Goal: Find specific page/section: Find specific page/section

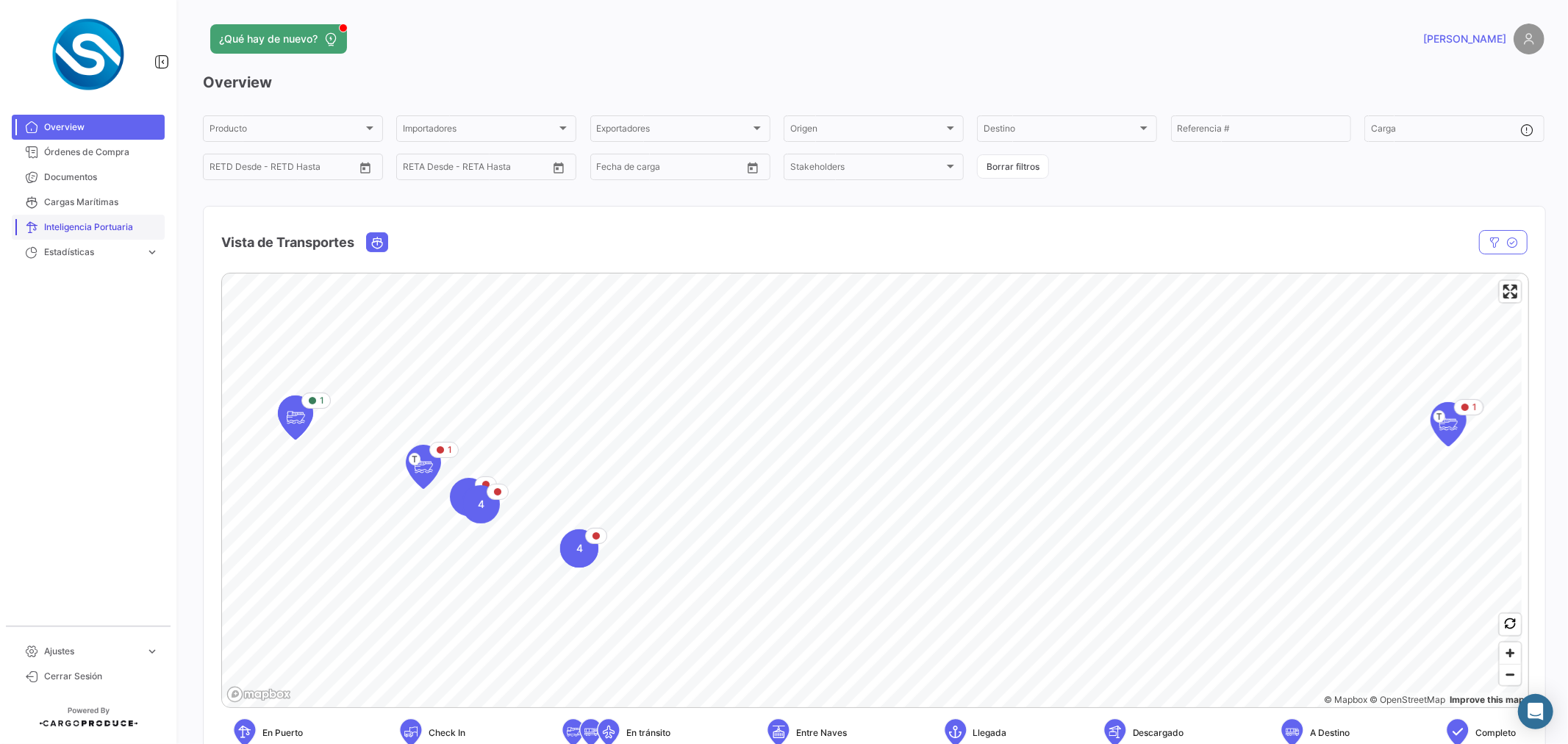
click at [100, 222] on span "Inteligencia Portuaria" at bounding box center [101, 227] width 115 height 13
click at [100, 202] on span "Cargas Marítimas" at bounding box center [101, 202] width 115 height 13
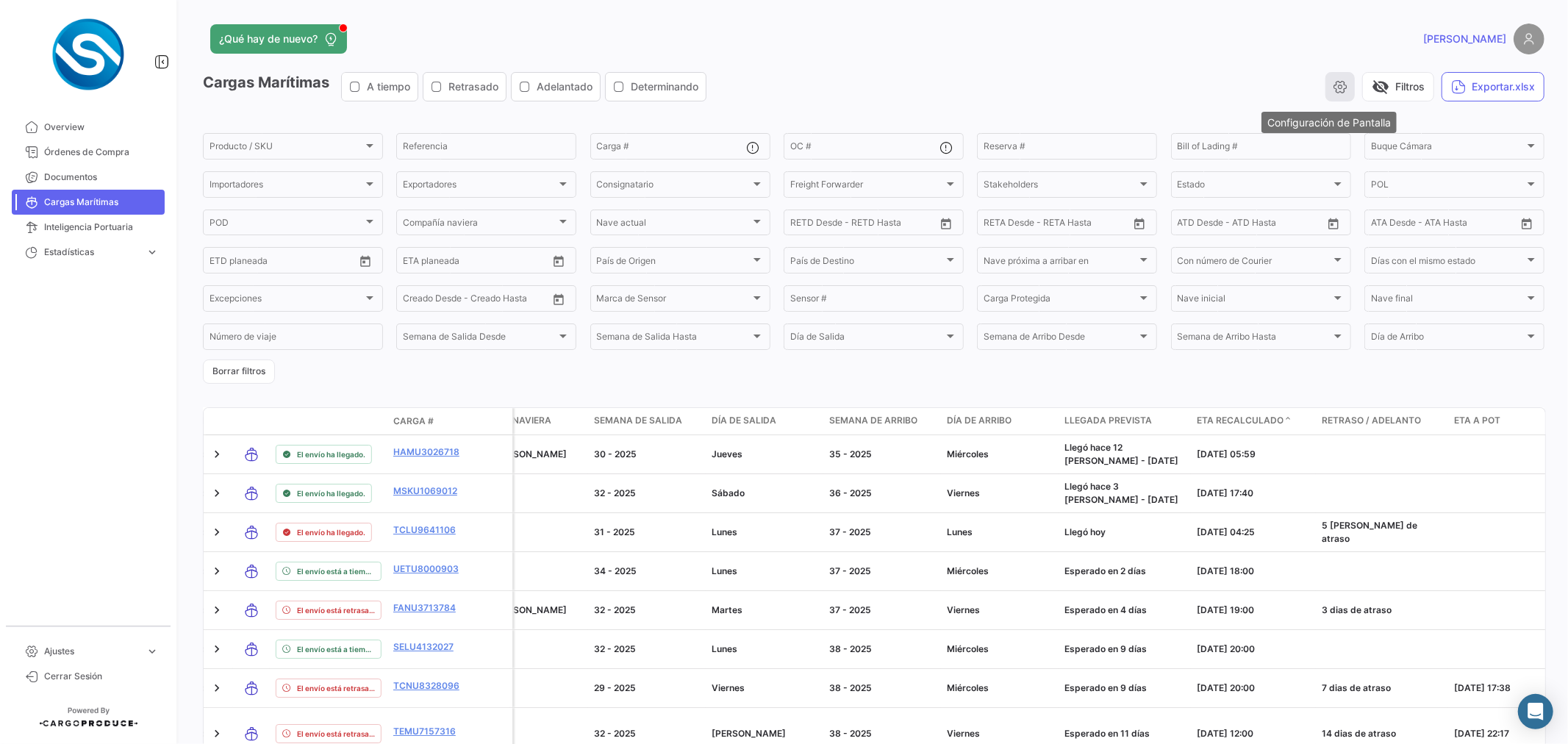
click at [1332, 89] on icon "button" at bounding box center [1340, 87] width 15 height 15
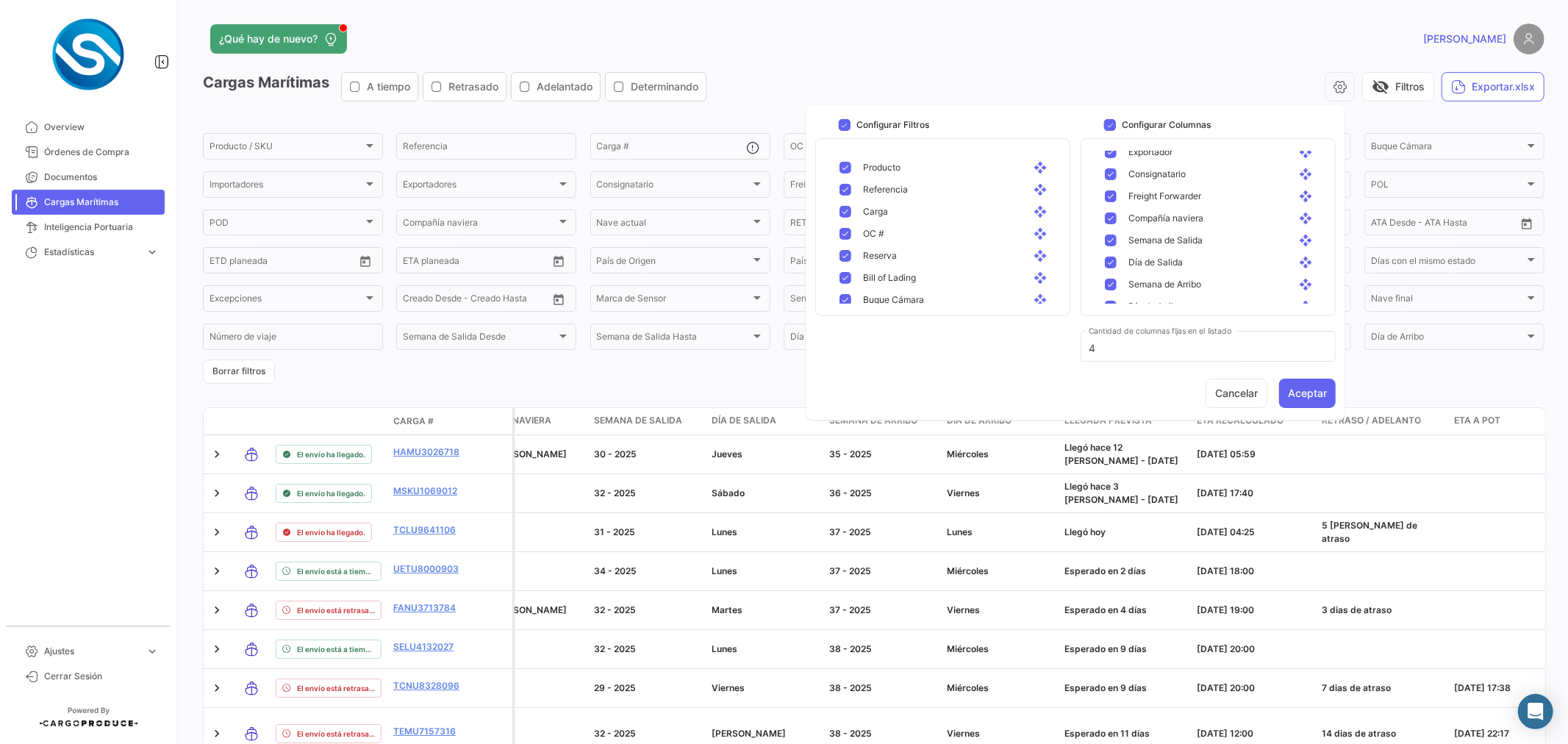
scroll to position [163, 0]
click at [1245, 393] on button "Cancelar" at bounding box center [1236, 393] width 62 height 29
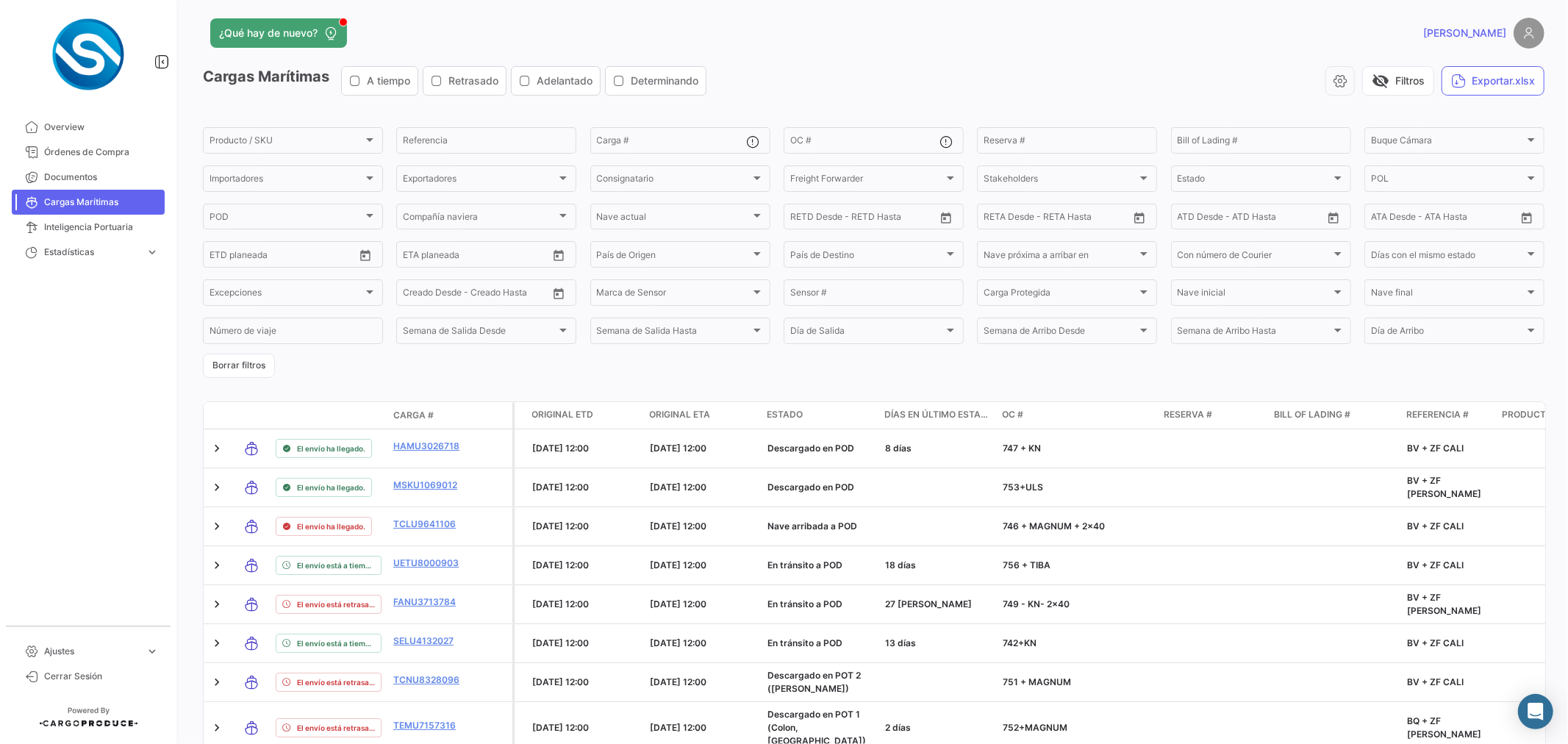
scroll to position [0, 0]
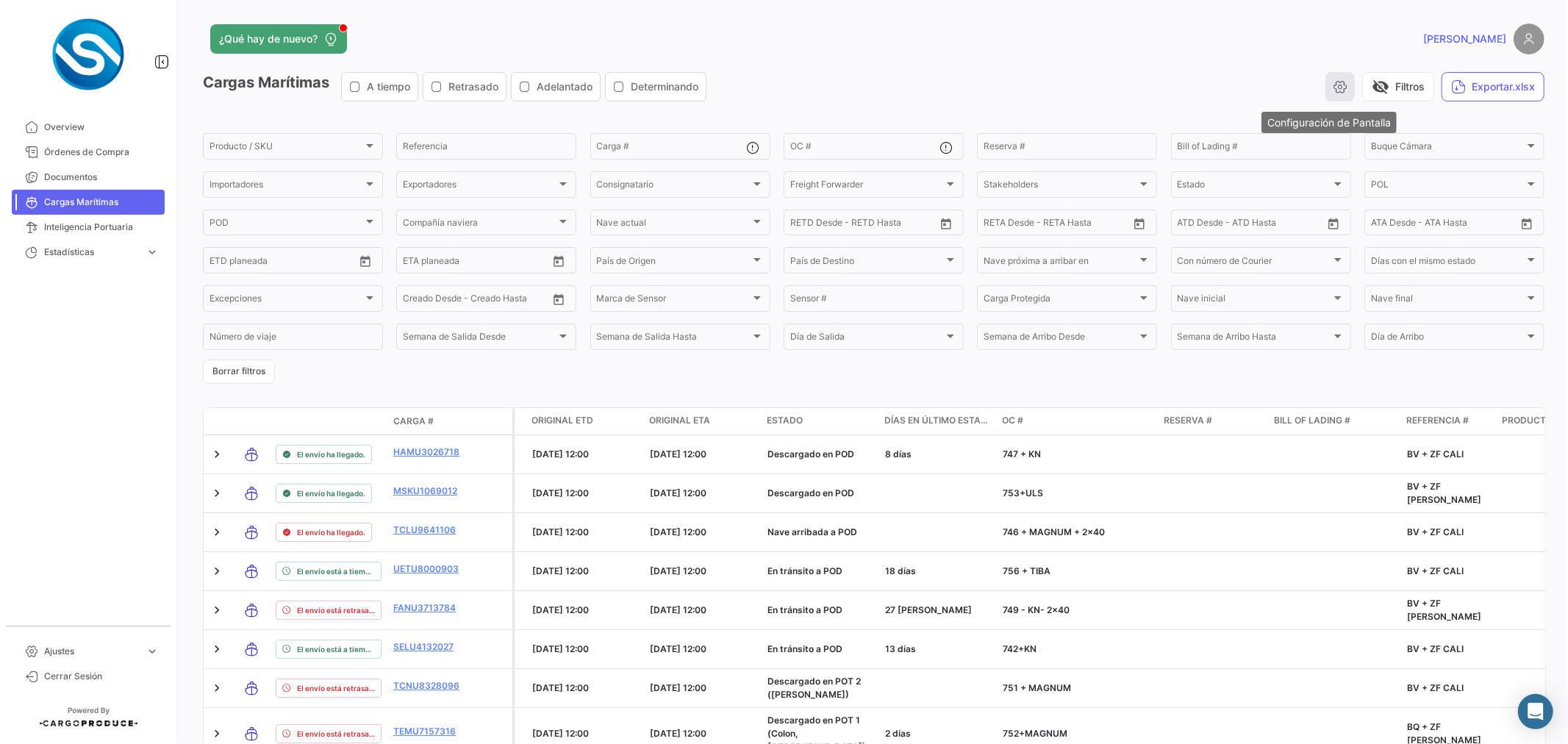
click at [1336, 86] on icon "button" at bounding box center [1340, 87] width 15 height 15
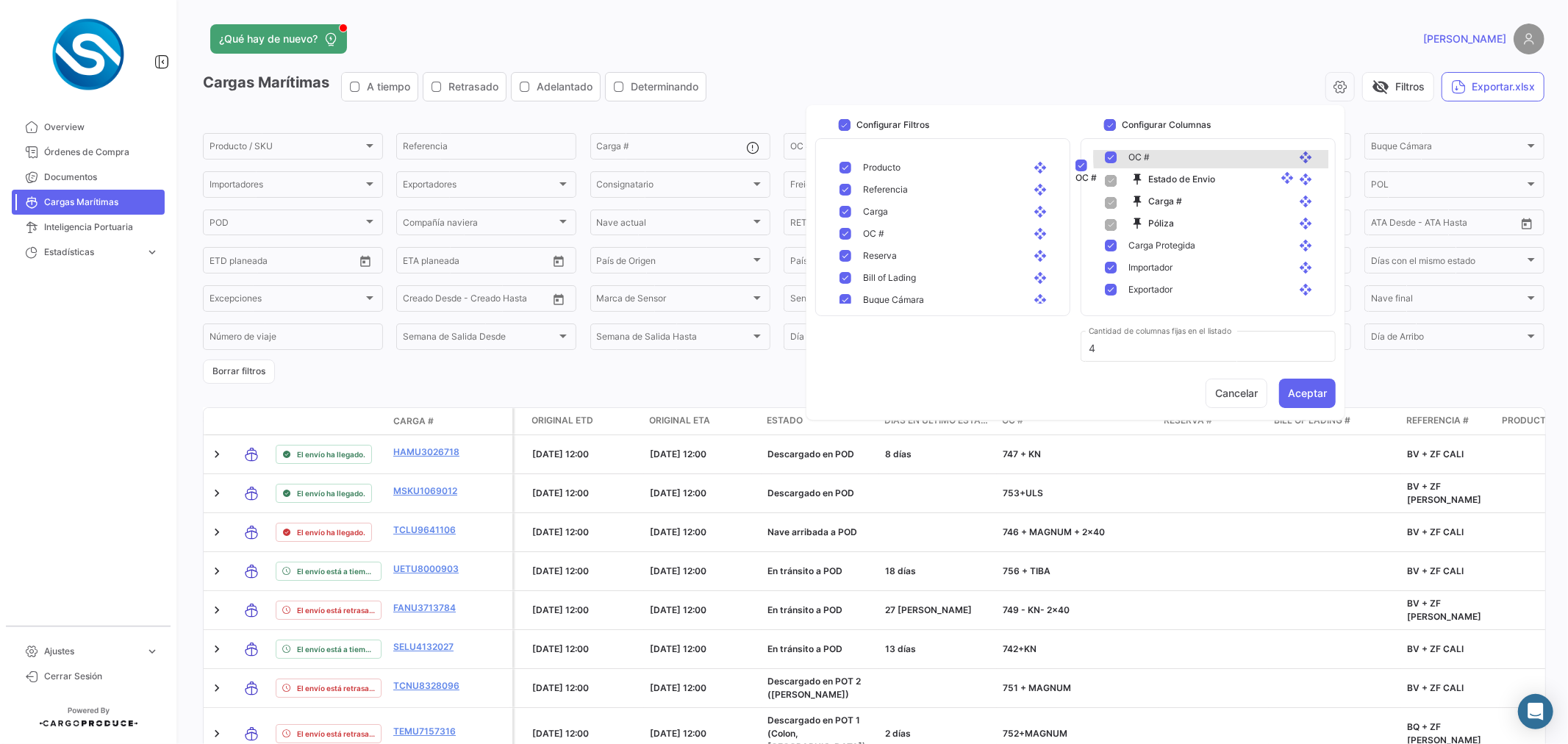
scroll to position [29, 0]
drag, startPoint x: 1227, startPoint y: 206, endPoint x: 1200, endPoint y: 233, distance: 38.2
drag, startPoint x: 1238, startPoint y: 390, endPoint x: 1318, endPoint y: 378, distance: 80.9
click at [1275, 344] on div "Configurar Filtros Producto open_with Referencia open_with Carga open_with OC #…" at bounding box center [1076, 262] width 538 height 303
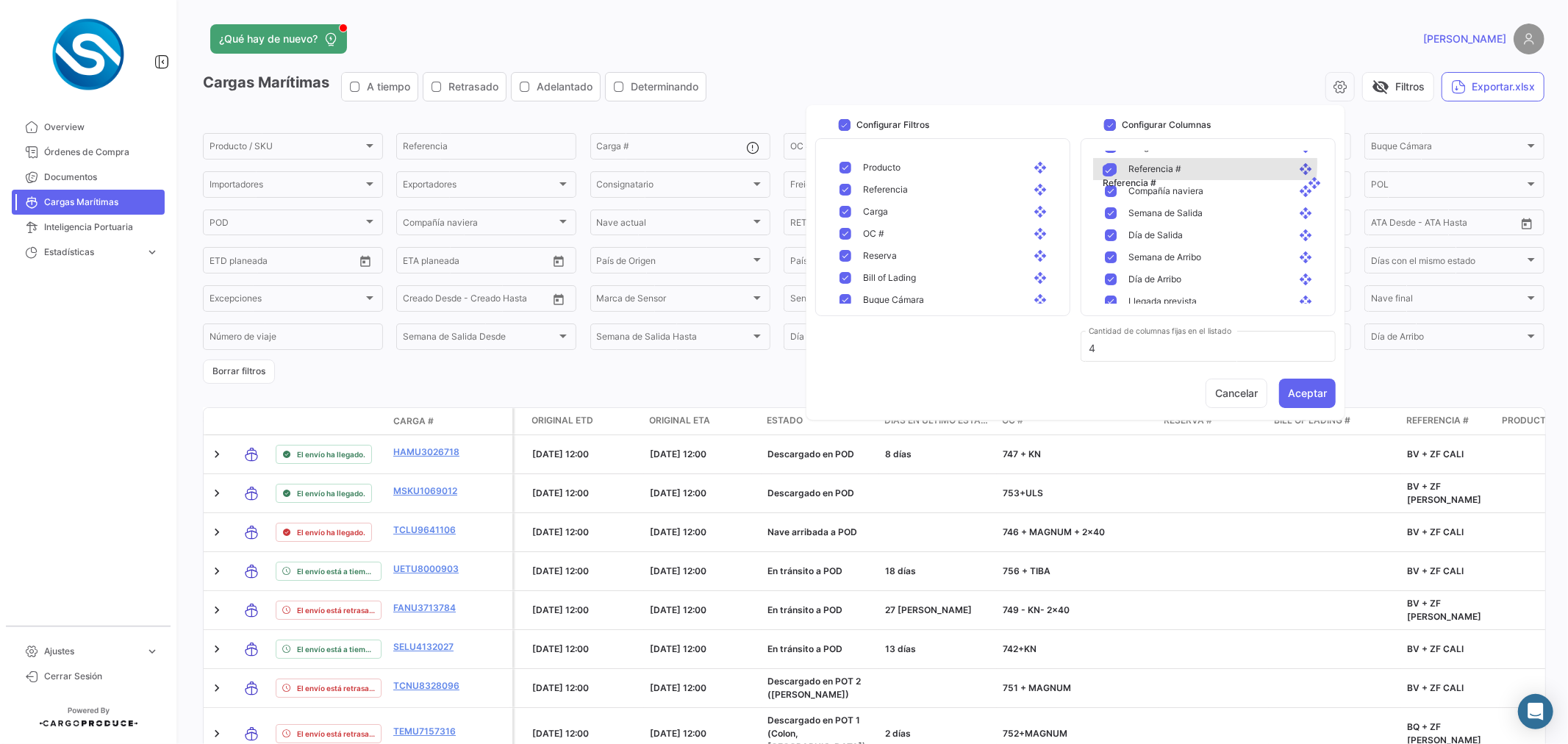
drag, startPoint x: 1185, startPoint y: 233, endPoint x: 1194, endPoint y: 167, distance: 66.6
drag, startPoint x: 1179, startPoint y: 243, endPoint x: 1179, endPoint y: 204, distance: 39.0
click at [1306, 388] on button "Aceptar" at bounding box center [1307, 393] width 57 height 29
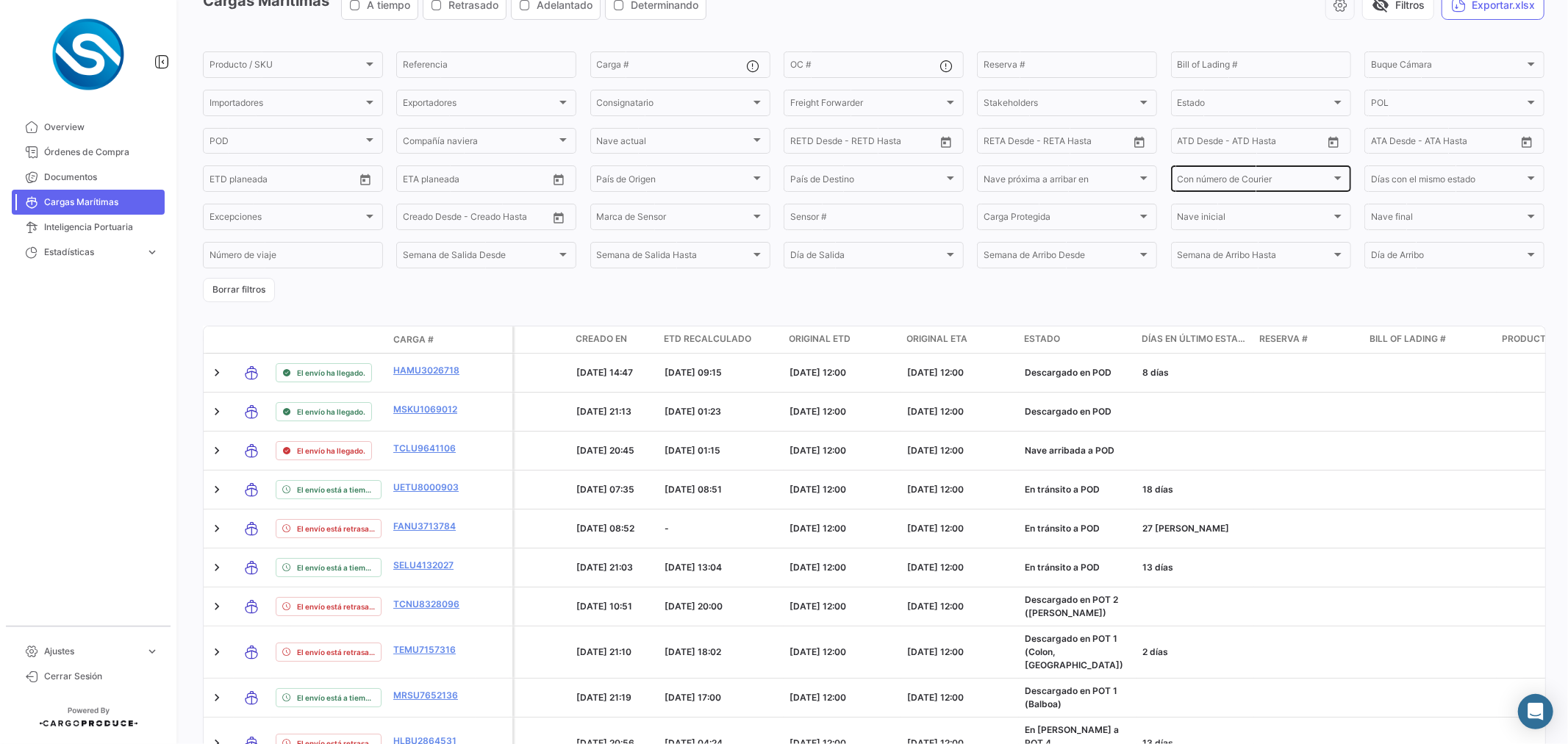
scroll to position [0, 0]
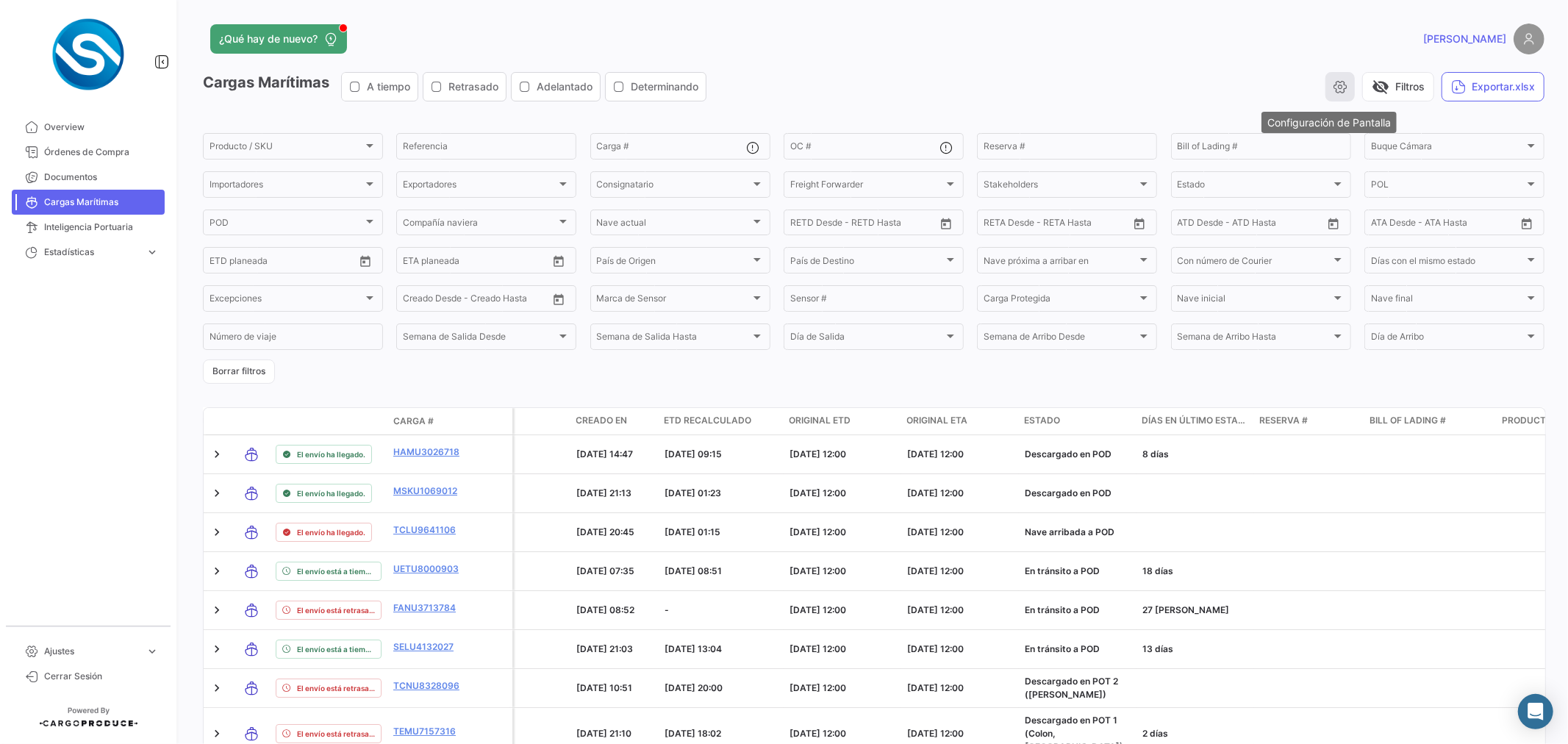
click at [1332, 86] on icon "button" at bounding box center [1340, 87] width 15 height 15
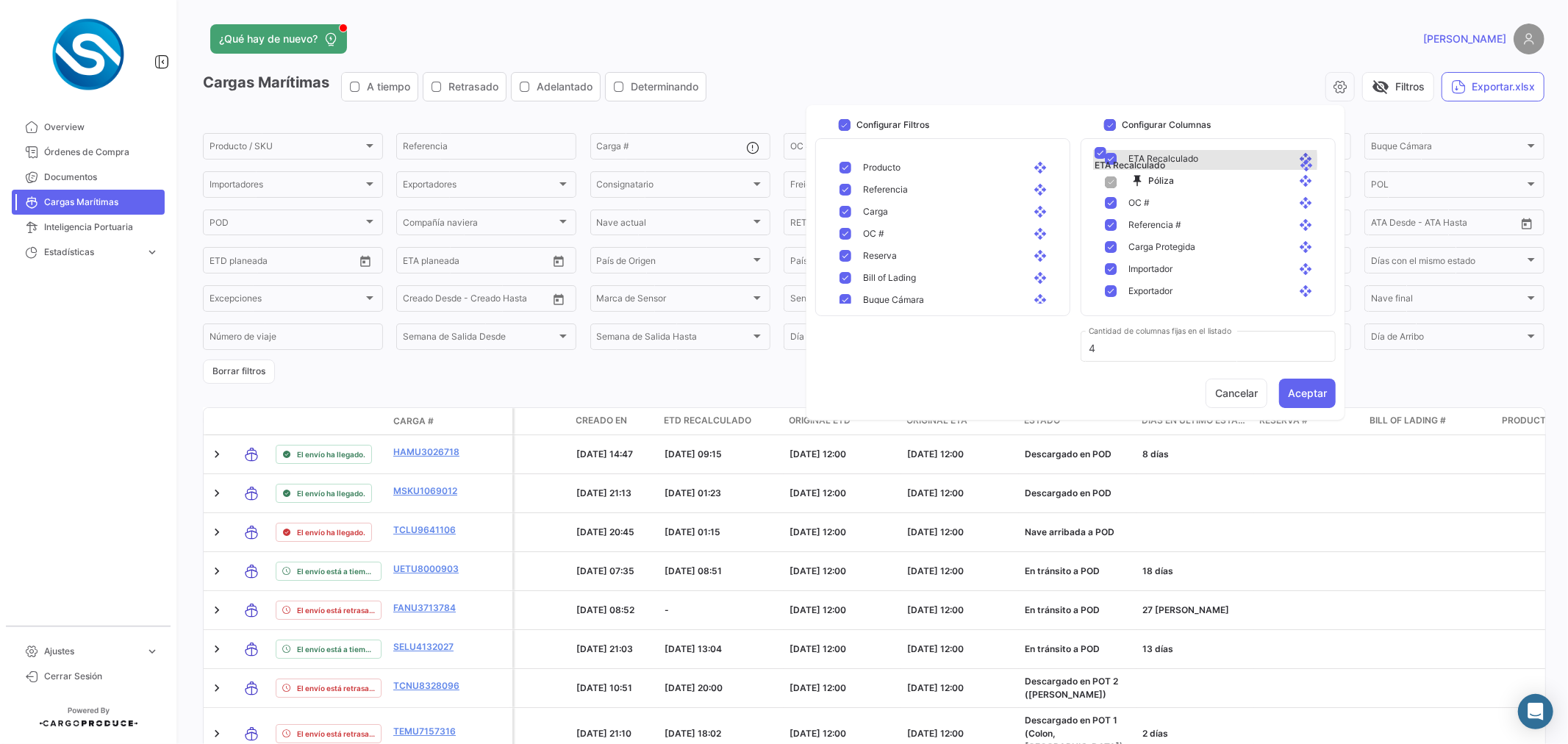
scroll to position [67, 0]
drag, startPoint x: 1204, startPoint y: 211, endPoint x: 1204, endPoint y: 224, distance: 13.0
click at [1311, 395] on button "Aceptar" at bounding box center [1307, 393] width 57 height 29
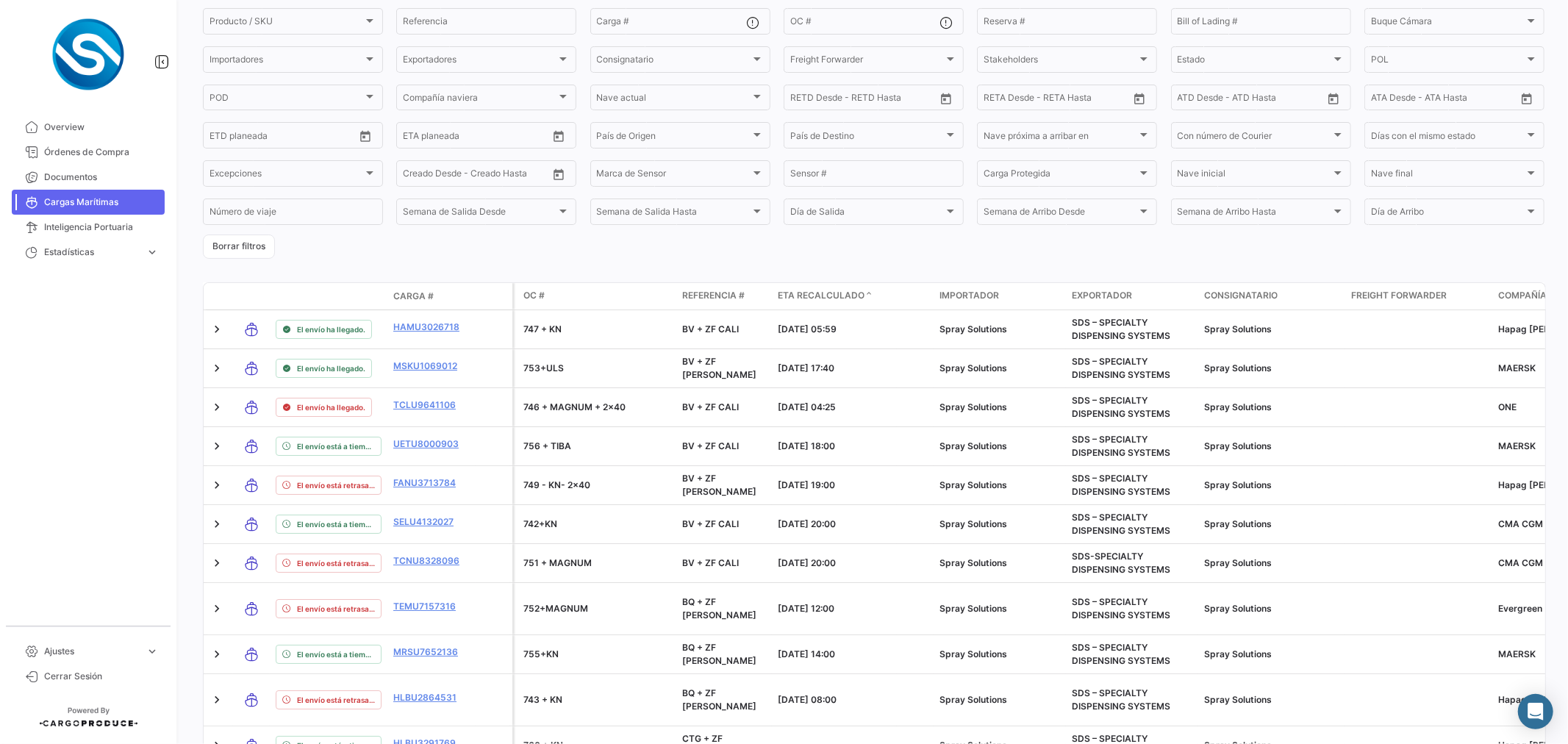
scroll to position [31, 0]
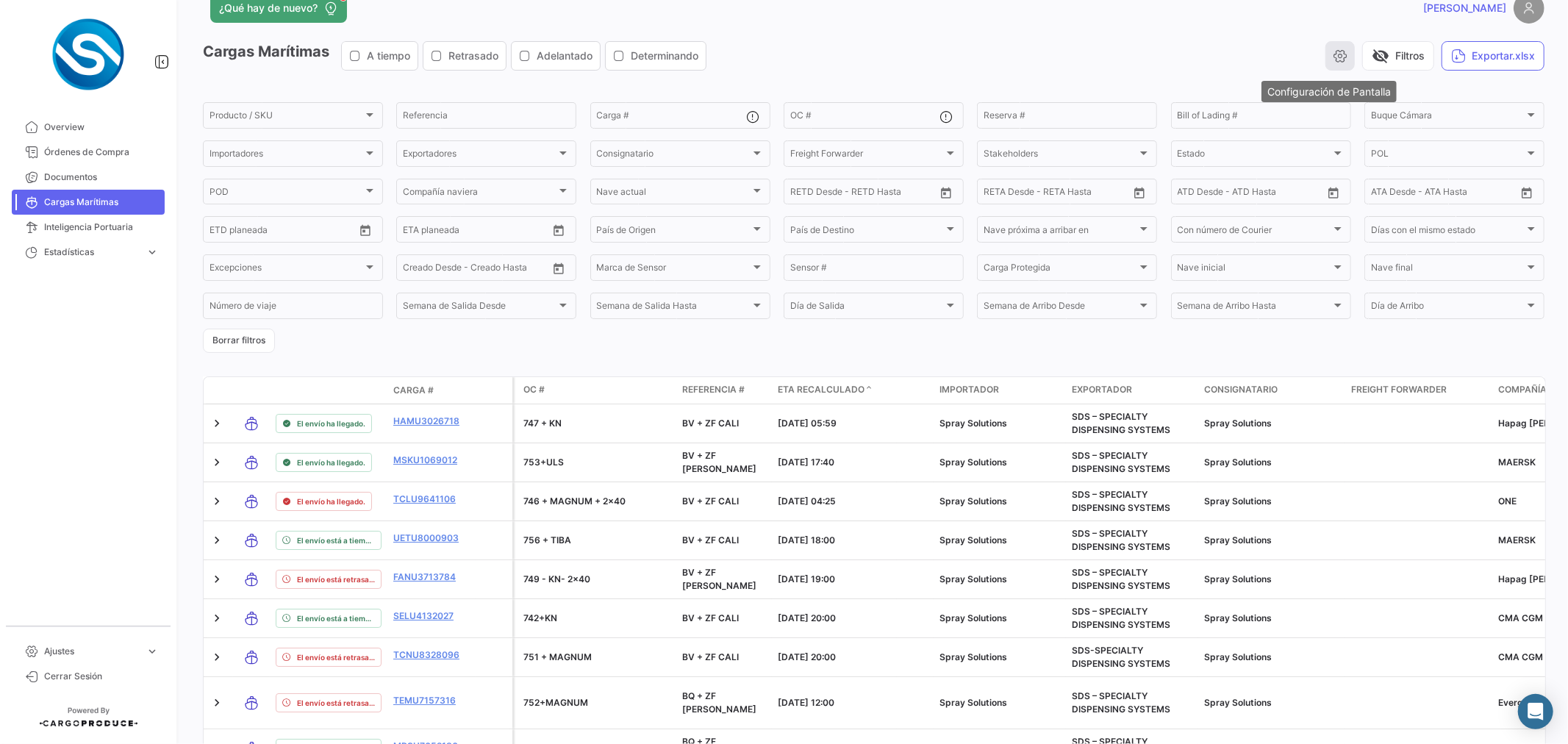
click at [1334, 47] on button "button" at bounding box center [1339, 55] width 29 height 29
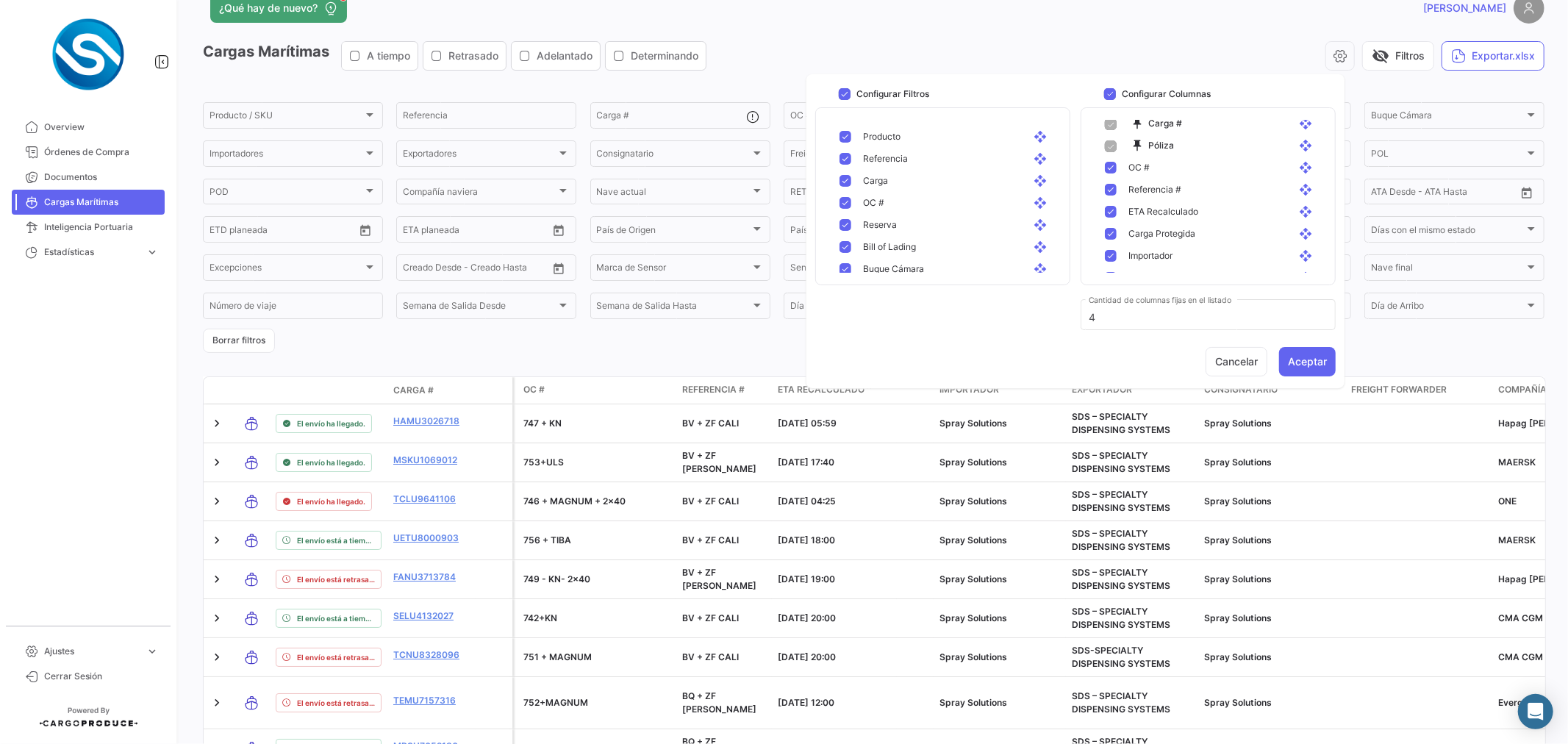
scroll to position [82, 0]
drag, startPoint x: 1171, startPoint y: 182, endPoint x: 1179, endPoint y: 143, distance: 39.8
click at [1110, 171] on mat-pseudo-checkbox at bounding box center [1111, 172] width 12 height 12
checkbox input "false"
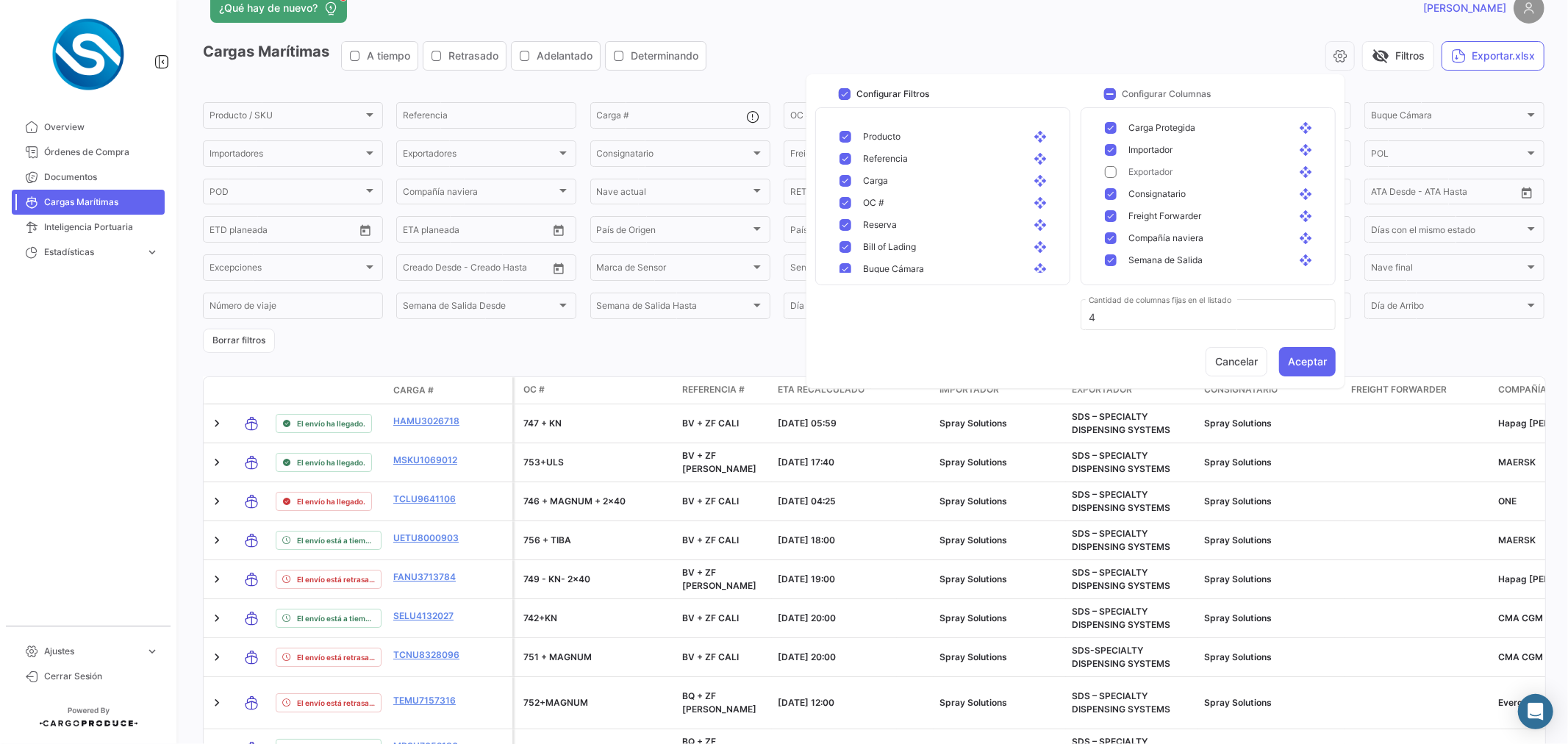
click at [1107, 217] on mat-pseudo-checkbox at bounding box center [1111, 216] width 12 height 12
click at [1112, 235] on mat-pseudo-checkbox at bounding box center [1111, 238] width 12 height 12
click at [1110, 157] on mat-pseudo-checkbox at bounding box center [1111, 156] width 12 height 12
click at [1289, 363] on button "Aceptar" at bounding box center [1307, 361] width 57 height 29
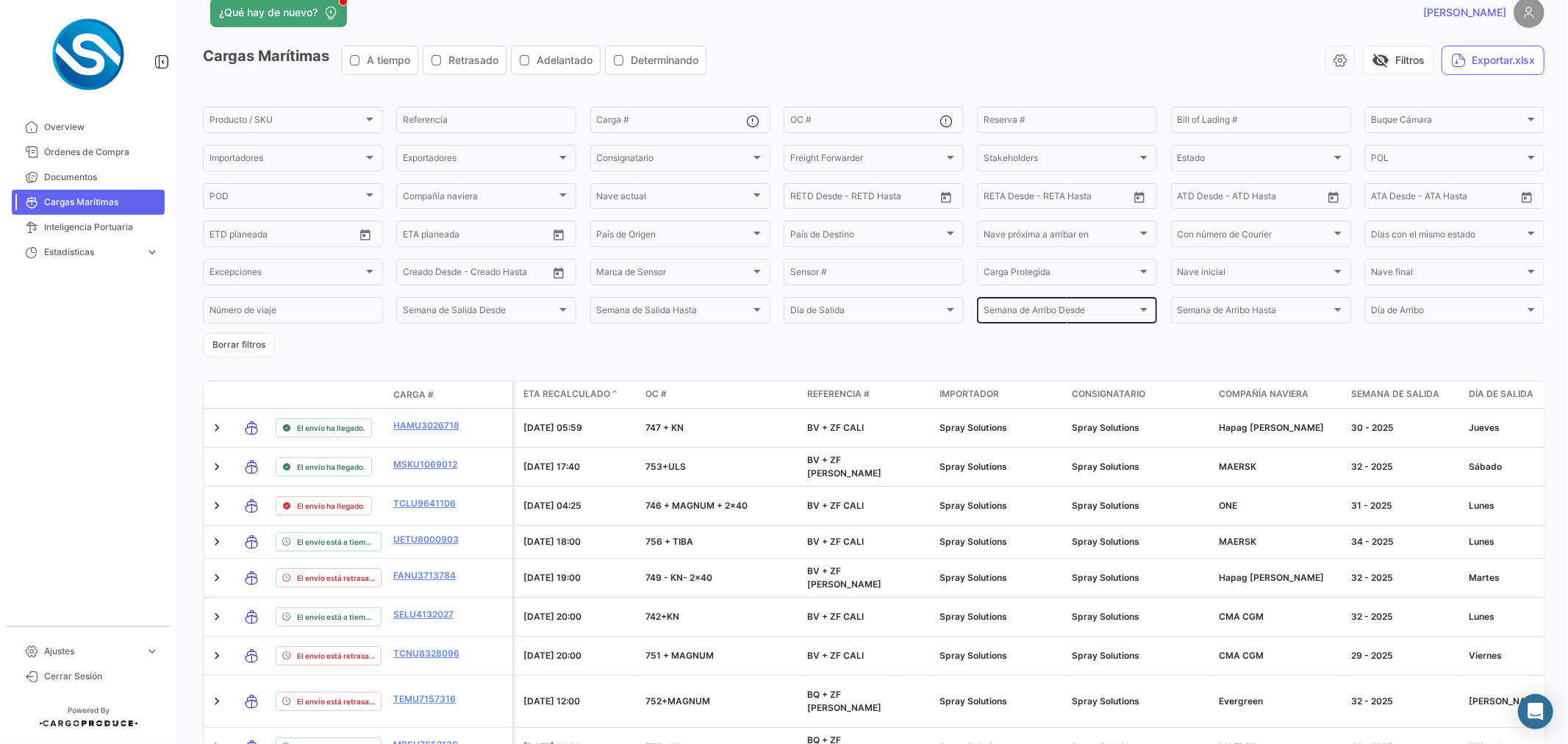
scroll to position [25, 0]
click at [1332, 59] on icon "button" at bounding box center [1340, 62] width 15 height 15
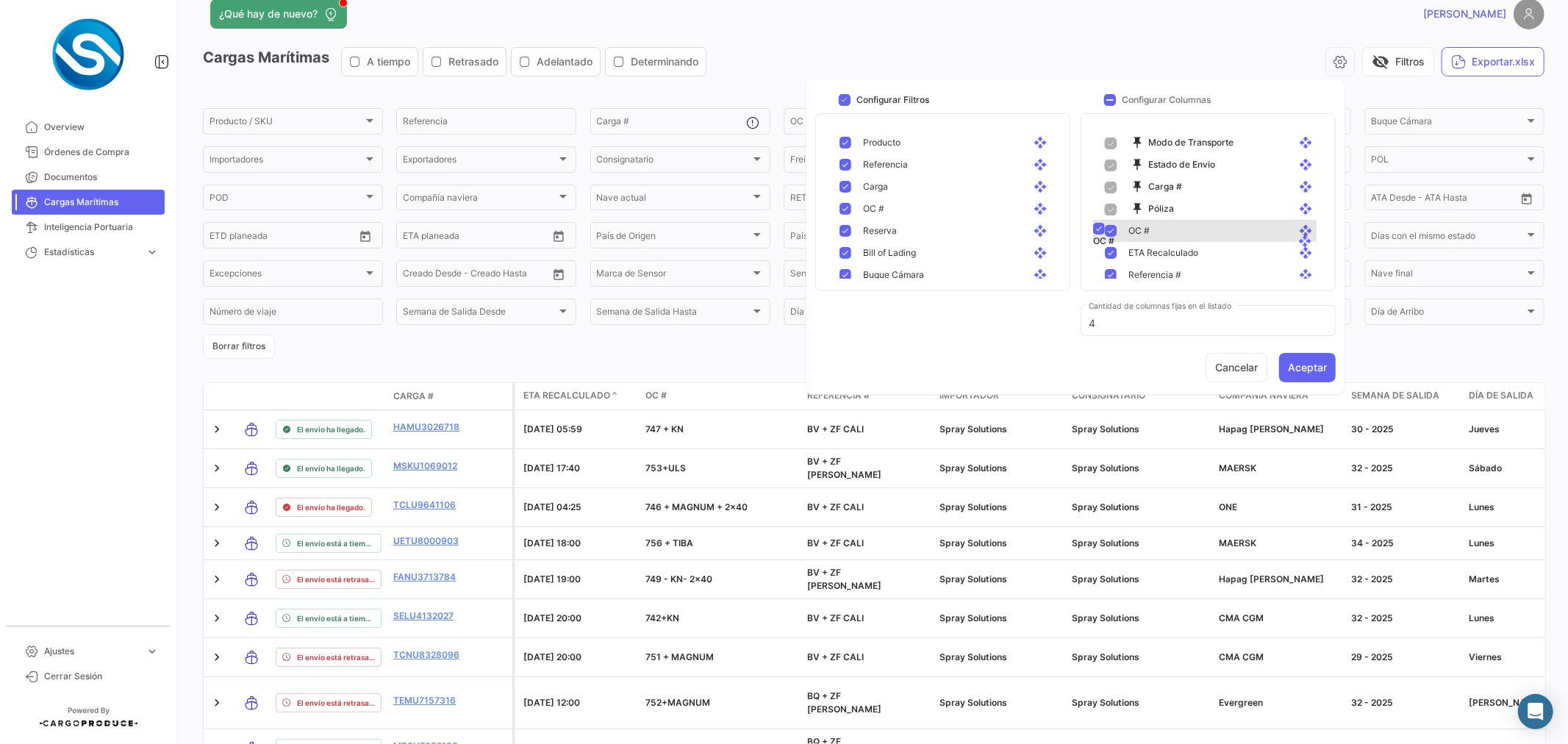
drag, startPoint x: 1155, startPoint y: 252, endPoint x: 1154, endPoint y: 227, distance: 25.0
click at [1304, 372] on button "Aceptar" at bounding box center [1307, 367] width 57 height 29
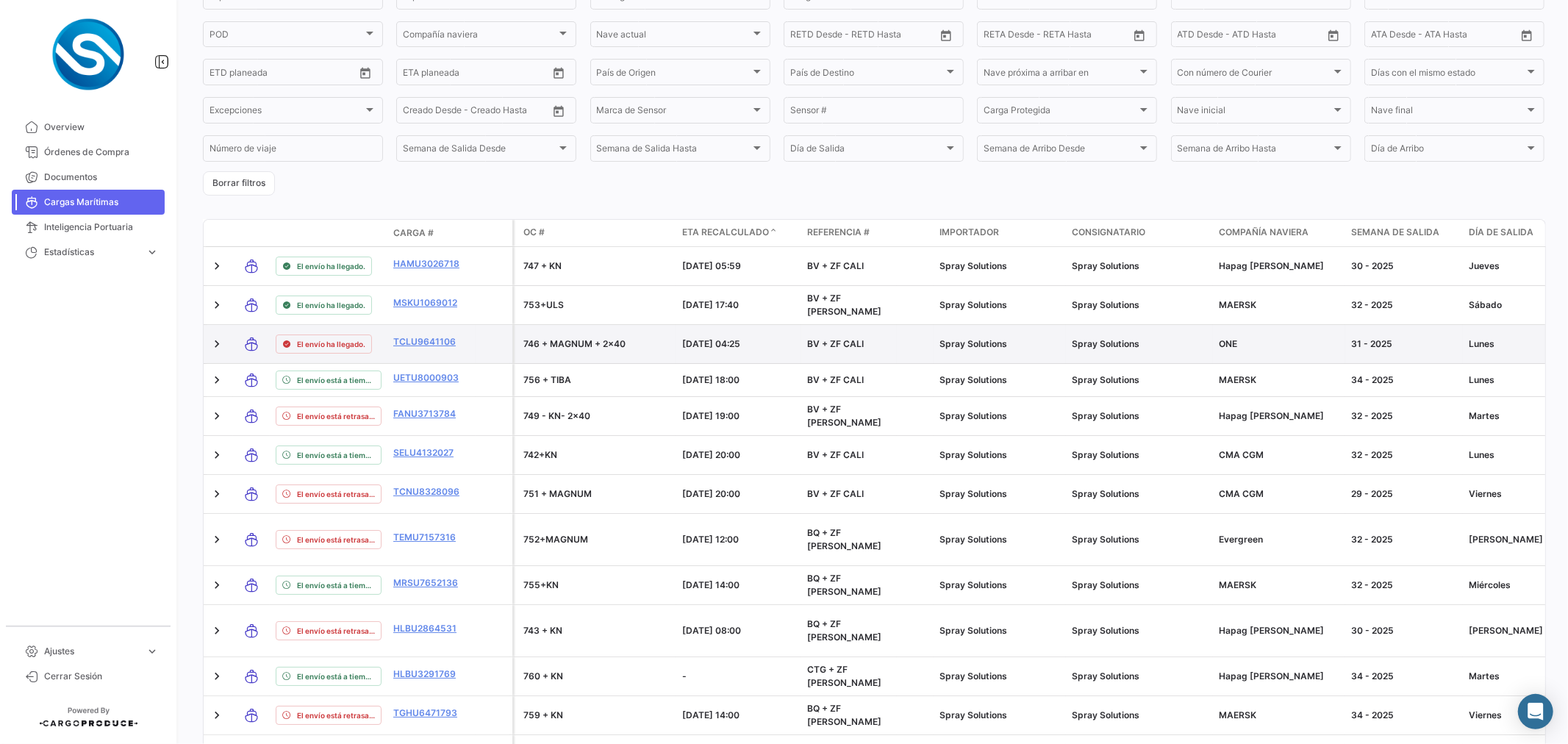
scroll to position [270, 0]
